Goal: Information Seeking & Learning: Find specific fact

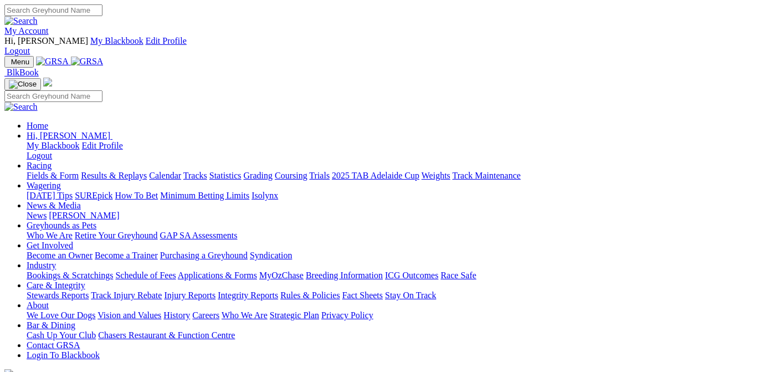
click at [137, 171] on link "Results & Replays" at bounding box center [114, 175] width 66 height 9
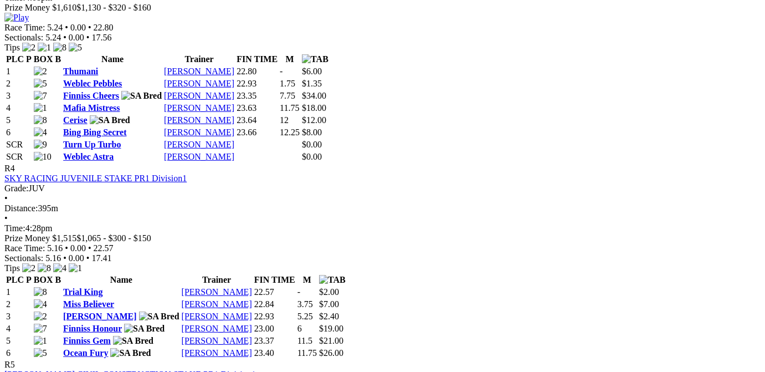
scroll to position [1171, 0]
